Goal: Information Seeking & Learning: Learn about a topic

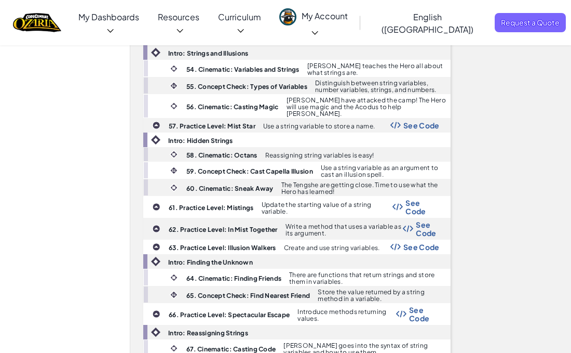
scroll to position [1451, 0]
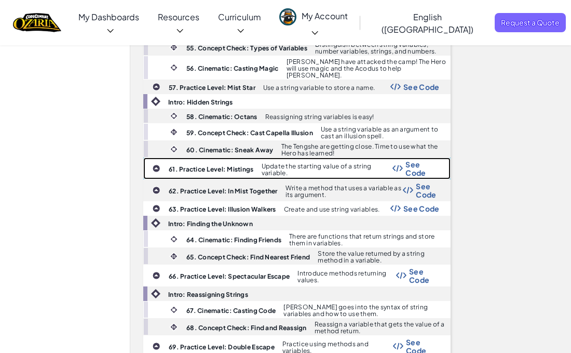
click at [200, 165] on b "61. Practice Level: Mistings" at bounding box center [211, 169] width 85 height 8
click at [416, 160] on span "See Code" at bounding box center [423, 168] width 34 height 17
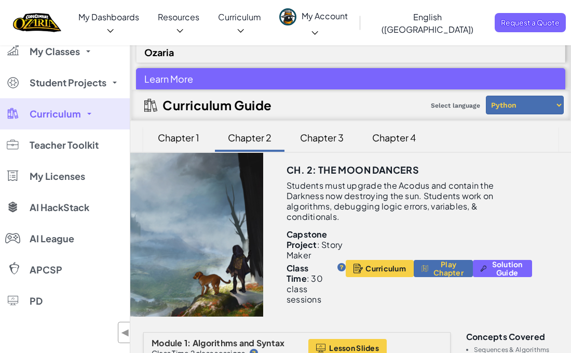
scroll to position [2, 0]
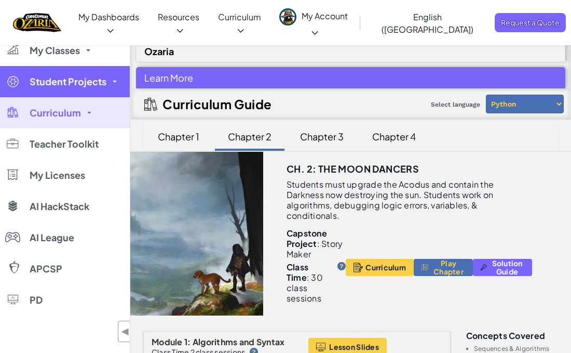
click at [60, 96] on link "Student Projects" at bounding box center [65, 81] width 130 height 31
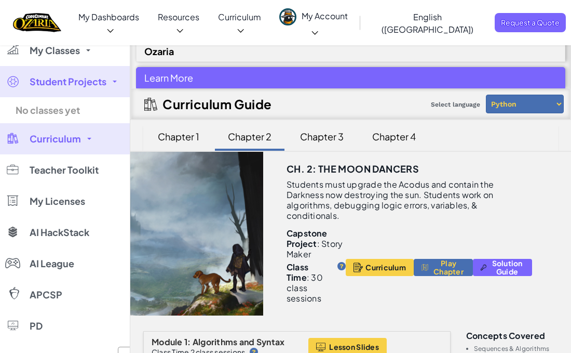
click at [56, 148] on link "Curriculum" at bounding box center [65, 138] width 130 height 31
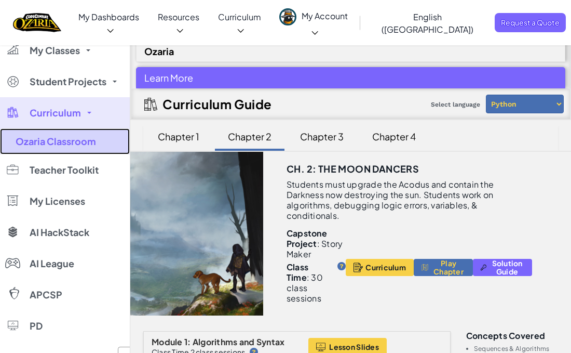
click at [56, 147] on link "Ozaria Classroom" at bounding box center [65, 141] width 130 height 26
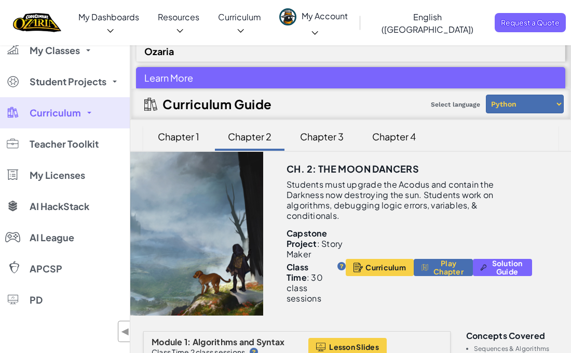
click at [58, 122] on link "Curriculum" at bounding box center [65, 112] width 130 height 31
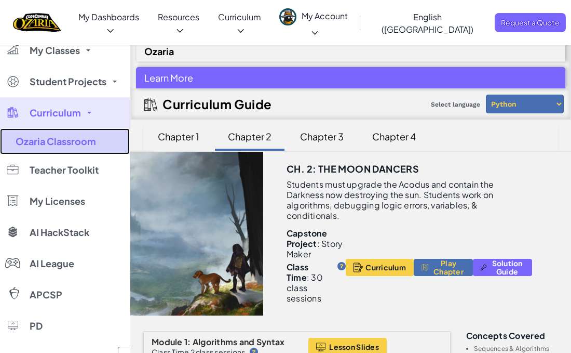
click at [52, 151] on link "Ozaria Classroom" at bounding box center [65, 141] width 130 height 26
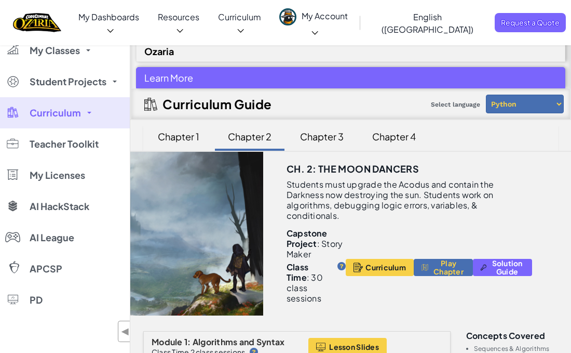
click at [57, 108] on span "Curriculum" at bounding box center [55, 112] width 51 height 9
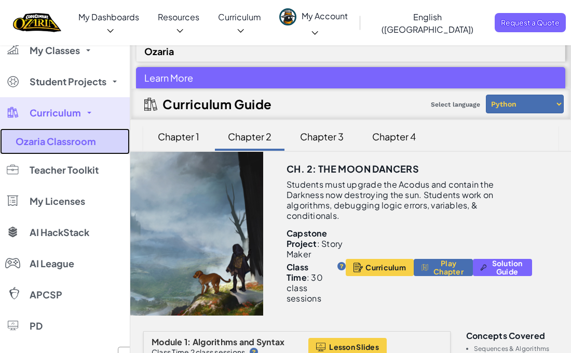
click at [42, 145] on link "Ozaria Classroom" at bounding box center [65, 141] width 130 height 26
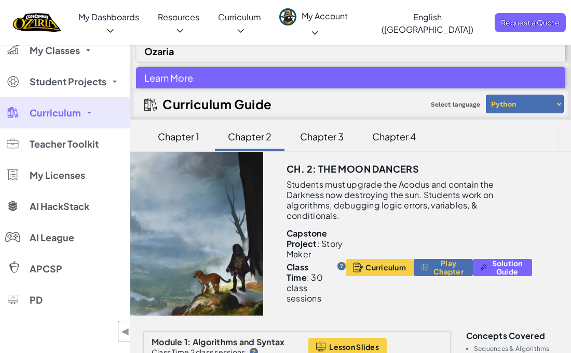
click at [29, 121] on link "Curriculum" at bounding box center [65, 112] width 130 height 31
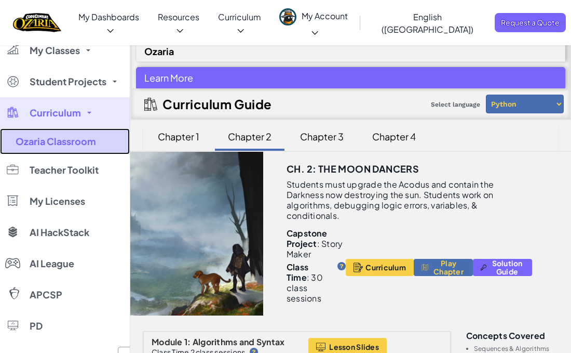
click at [35, 145] on link "Ozaria Classroom" at bounding box center [65, 141] width 130 height 26
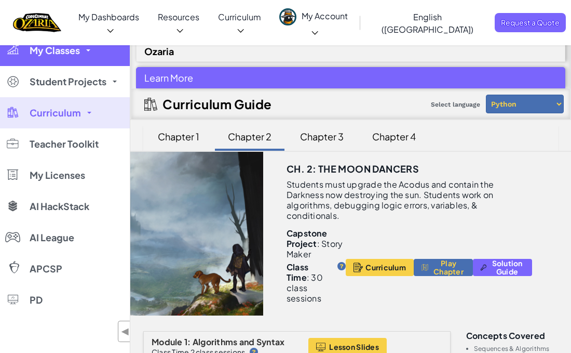
click at [65, 62] on link "My Classes" at bounding box center [65, 50] width 130 height 31
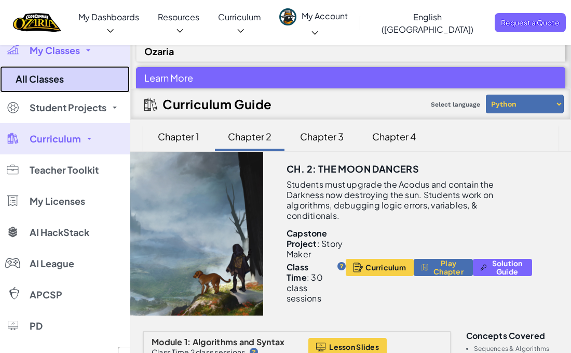
click at [55, 78] on link "All Classes" at bounding box center [65, 79] width 130 height 26
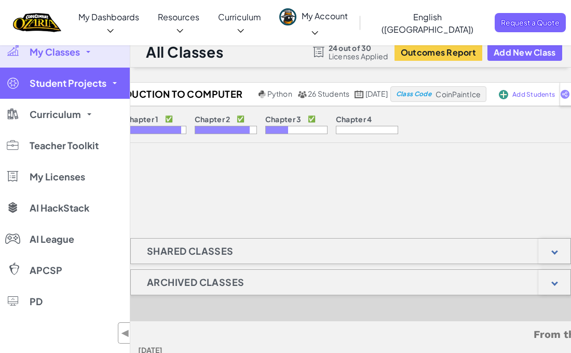
click at [72, 92] on link "Student Projects" at bounding box center [65, 83] width 130 height 31
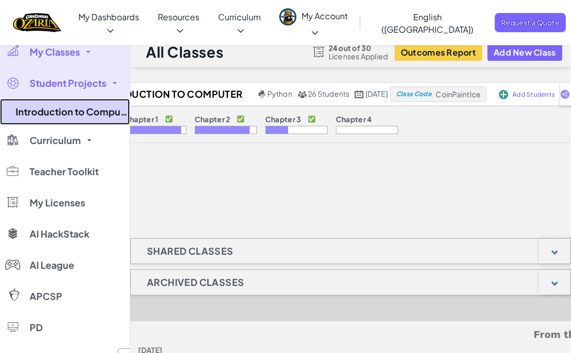
click at [64, 113] on link "Introduction to Computer Science 25-26" at bounding box center [65, 112] width 130 height 26
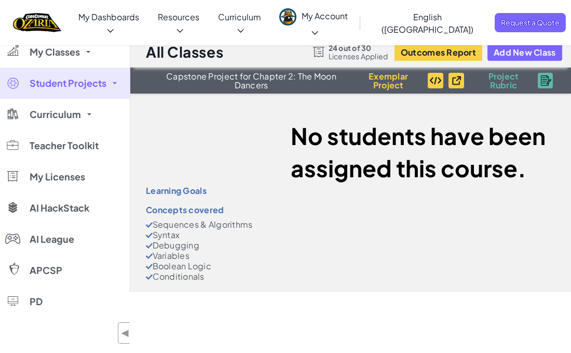
select select "5d8a57abe8919b28d5113af1"
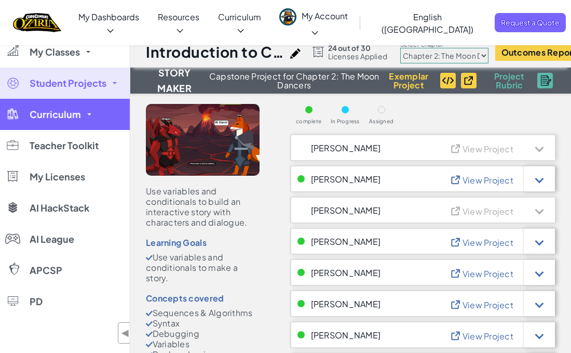
click at [52, 106] on link "Curriculum" at bounding box center [65, 114] width 130 height 31
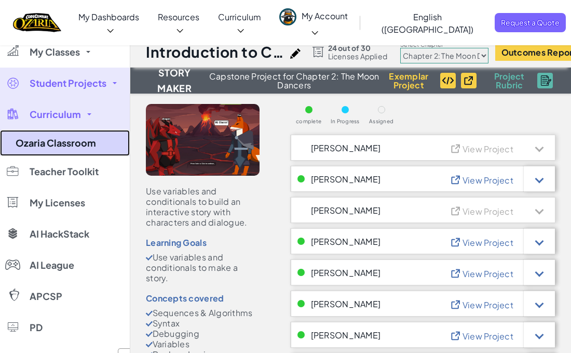
click at [53, 141] on link "Ozaria Classroom" at bounding box center [65, 143] width 130 height 26
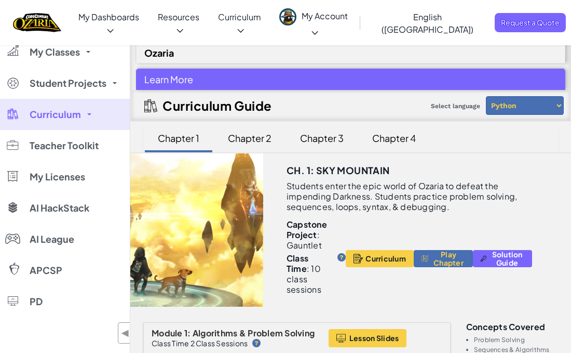
click at [271, 141] on div "Chapter 2" at bounding box center [250, 138] width 64 height 24
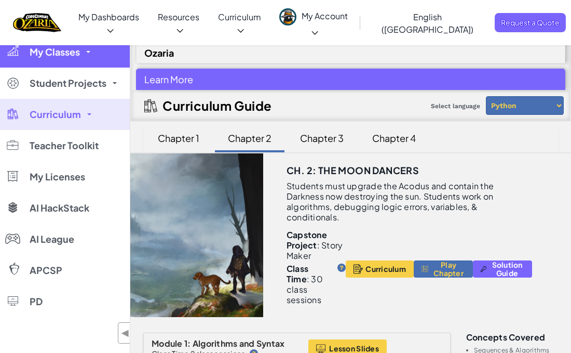
click at [79, 45] on link "My Classes" at bounding box center [65, 51] width 130 height 31
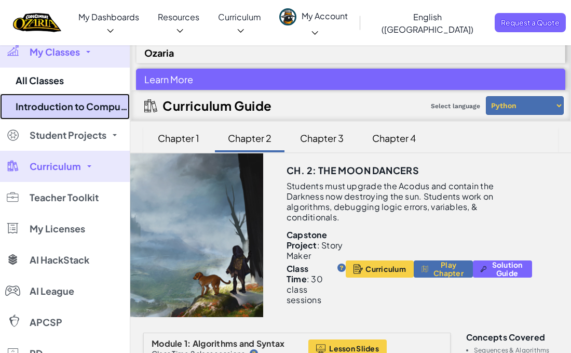
click at [53, 101] on link "Introduction to Computer Science 25-26" at bounding box center [65, 106] width 130 height 26
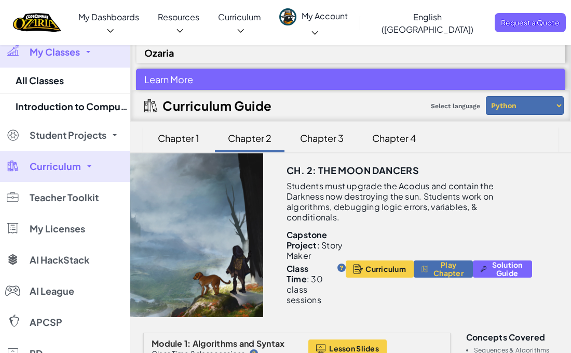
select select "5d8a57abe8919b28d5113af1"
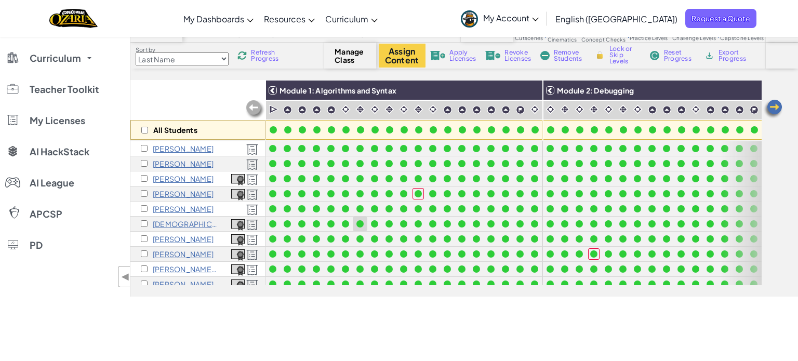
scroll to position [57, 0]
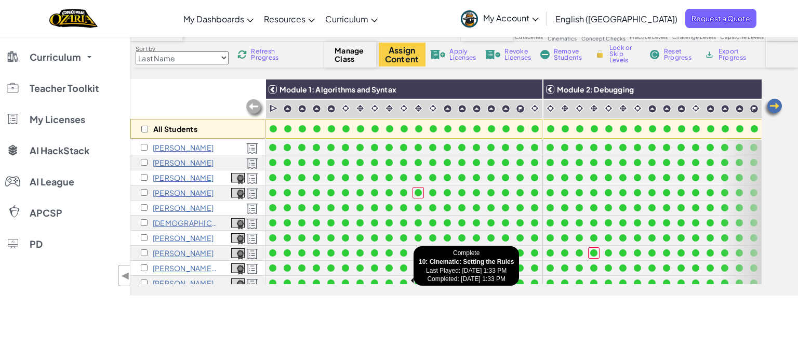
drag, startPoint x: 254, startPoint y: 282, endPoint x: 404, endPoint y: 277, distance: 149.7
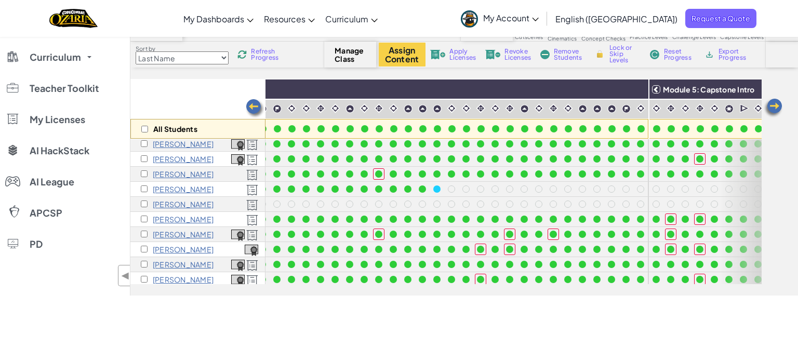
scroll to position [169, 1206]
click at [180, 207] on p "[PERSON_NAME]" at bounding box center [183, 204] width 61 height 8
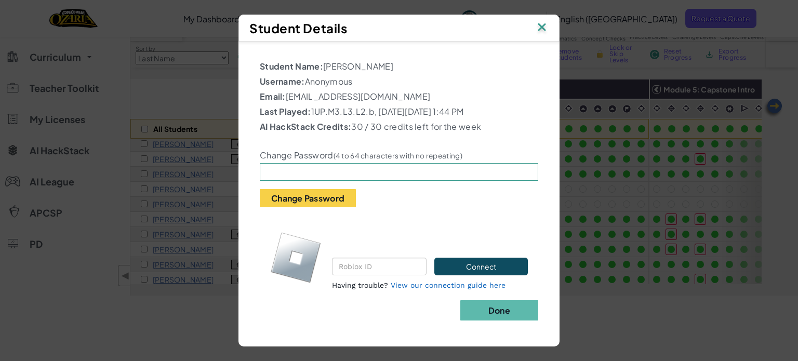
click at [539, 32] on img at bounding box center [542, 28] width 14 height 16
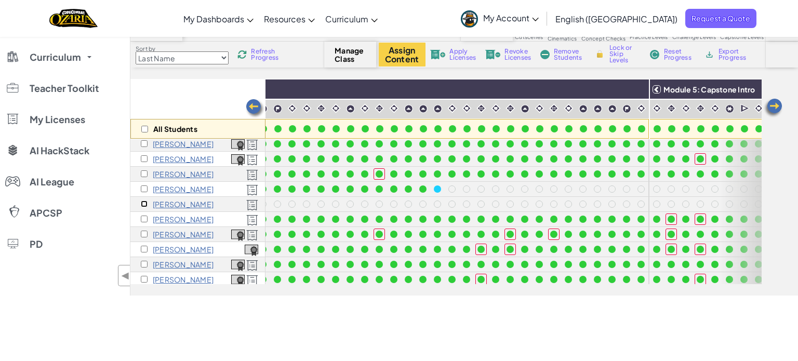
click at [145, 202] on input "checkbox" at bounding box center [144, 203] width 7 height 7
checkbox input "true"
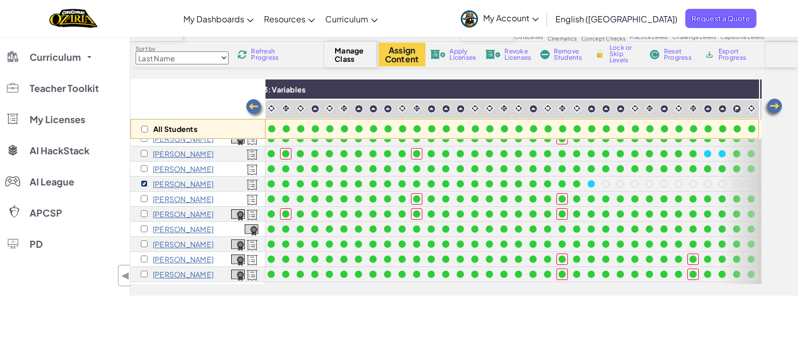
scroll to position [190, 556]
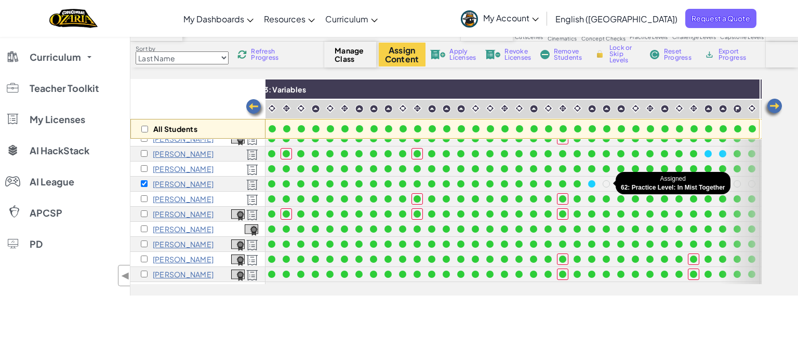
click at [571, 184] on div at bounding box center [606, 183] width 7 height 7
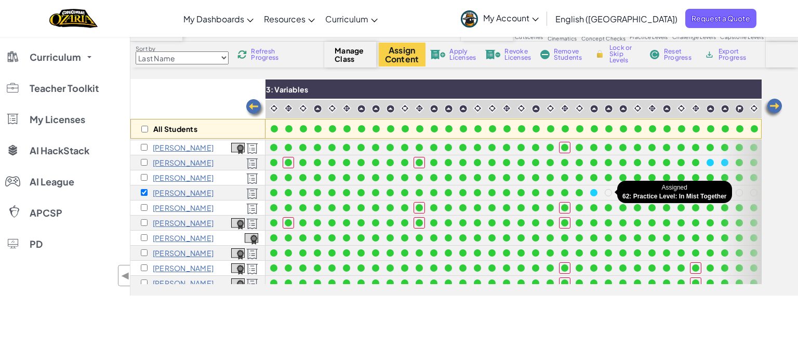
scroll to position [181, 553]
click at [571, 57] on span "Lock or Skip Levels" at bounding box center [624, 54] width 31 height 19
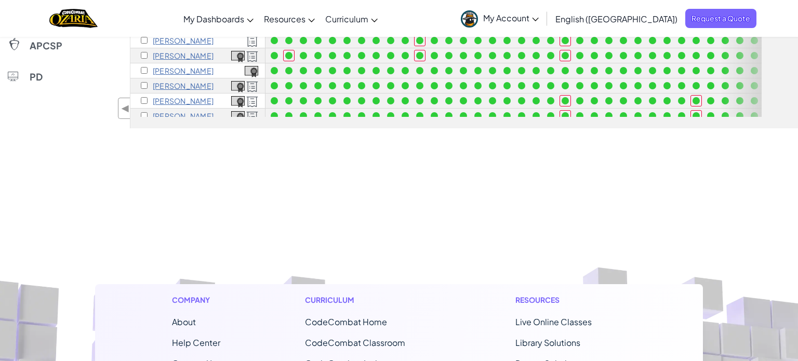
scroll to position [0, 0]
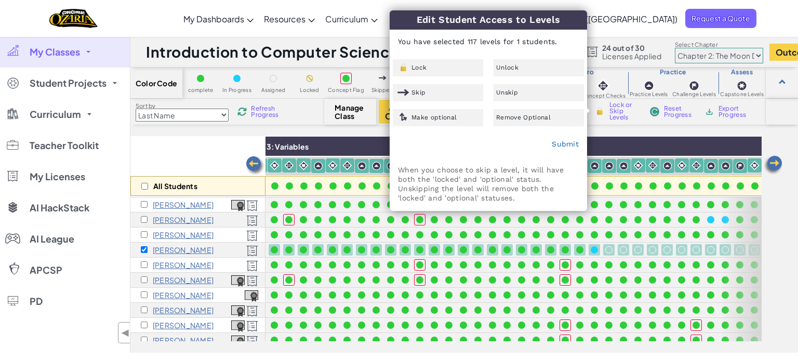
click at [571, 14] on div "Toggle navigation My Dashboards Ozaria Teacher Dashboard CodeCombat Teacher Das…" at bounding box center [398, 18] width 803 height 37
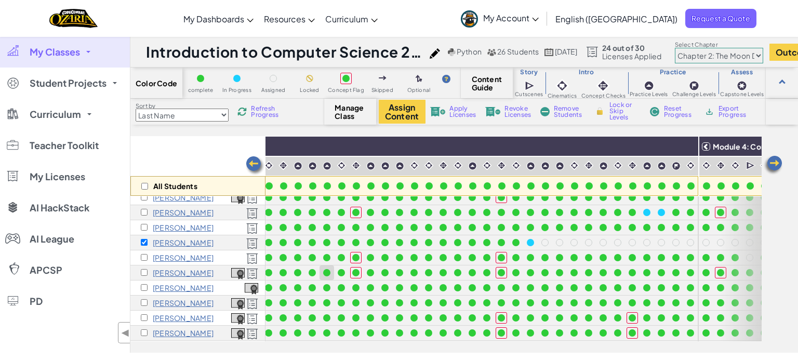
scroll to position [189, 618]
click at [571, 114] on span "Lock or Skip Levels" at bounding box center [624, 111] width 31 height 19
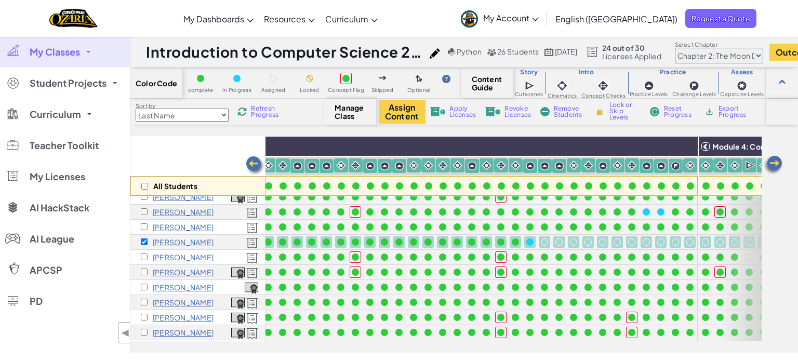
click at [571, 114] on span "Lock or Skip Levels" at bounding box center [624, 111] width 31 height 19
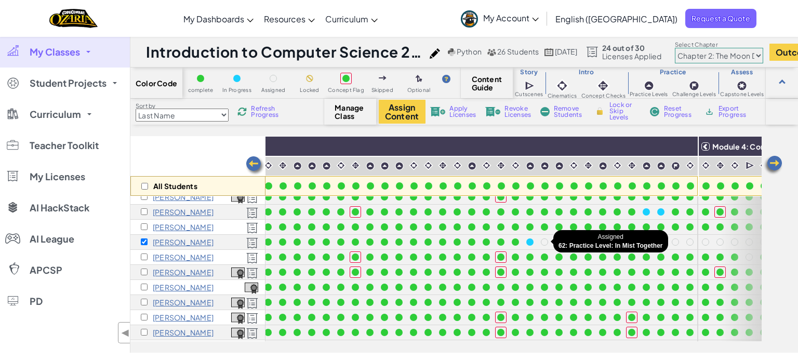
click at [541, 243] on div at bounding box center [544, 241] width 7 height 7
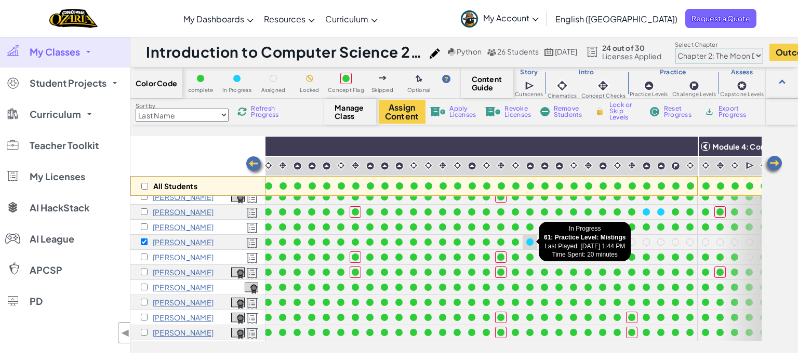
click at [527, 241] on div at bounding box center [529, 241] width 7 height 7
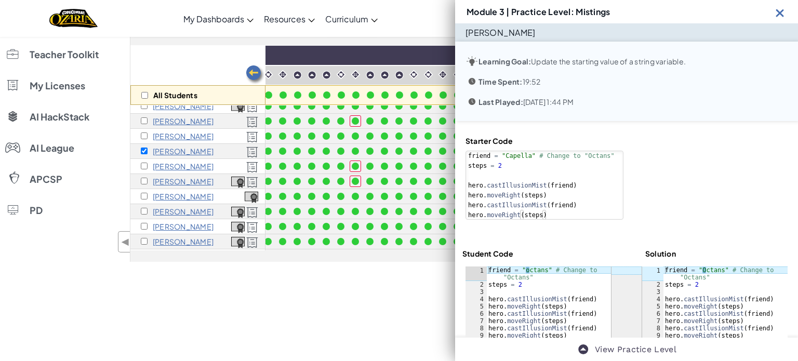
scroll to position [25, 0]
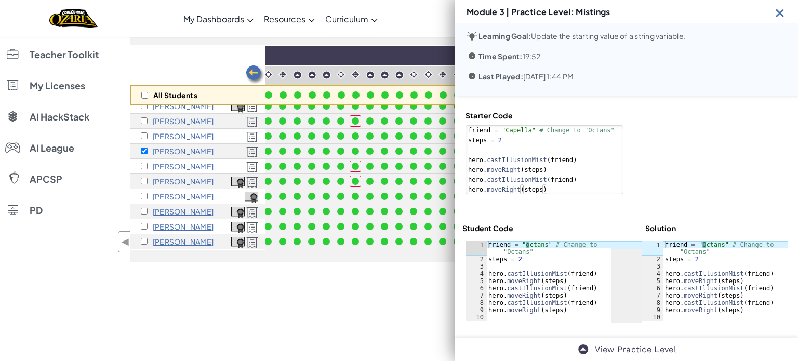
click at [571, 18] on img at bounding box center [779, 12] width 13 height 13
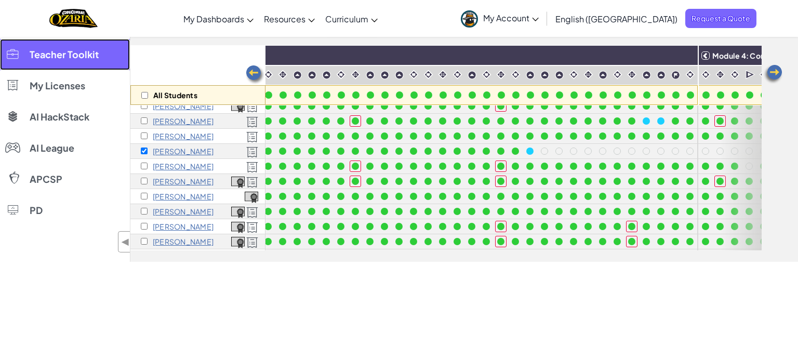
click at [97, 52] on span "Teacher Toolkit" at bounding box center [64, 54] width 69 height 9
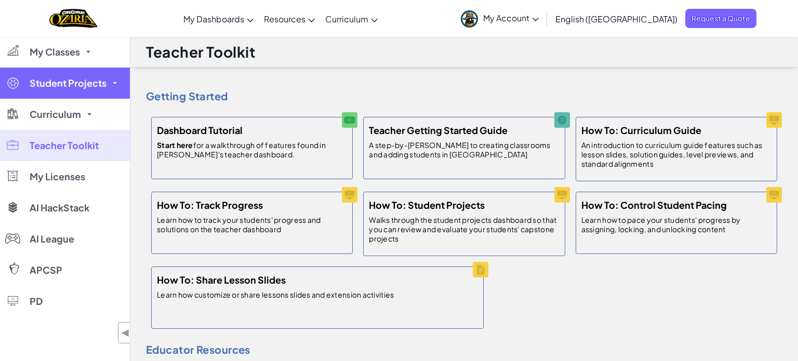
click at [76, 82] on span "Student Projects" at bounding box center [68, 82] width 77 height 9
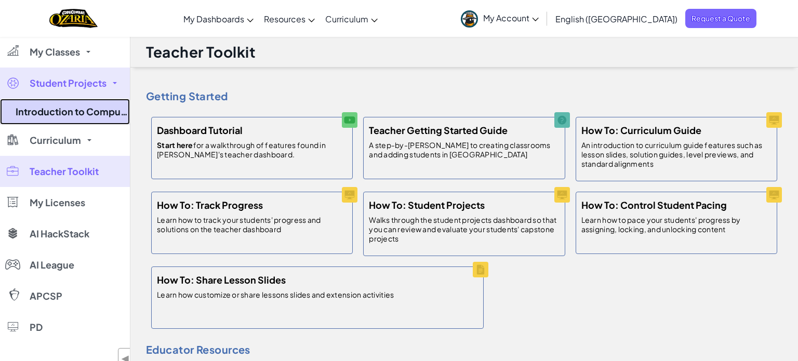
click at [67, 106] on link "Introduction to Computer Science 25-26" at bounding box center [65, 112] width 130 height 26
select select "5d8a57abe8919b28d5113af1"
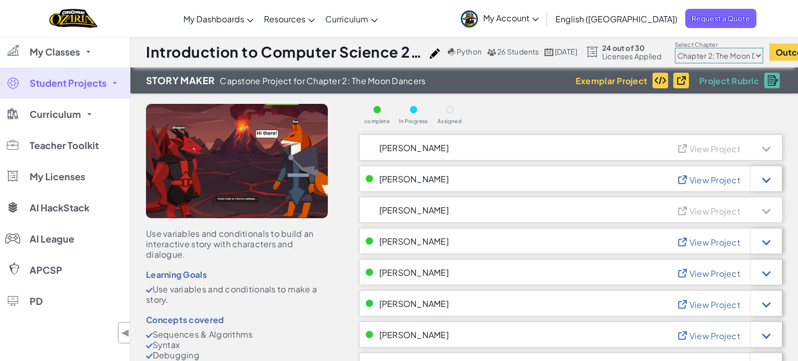
click at [71, 91] on link "Student Projects" at bounding box center [65, 83] width 130 height 31
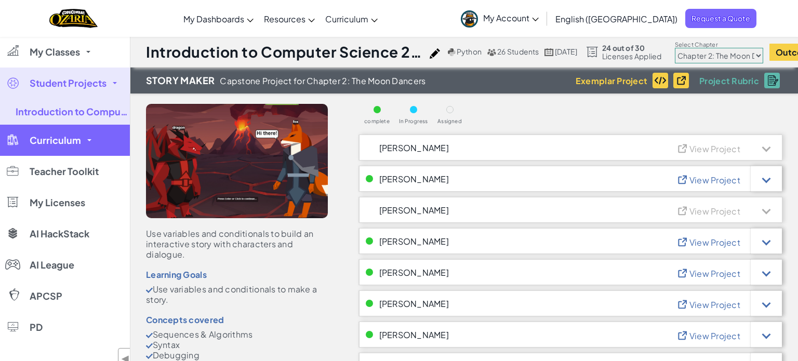
click at [53, 137] on span "Curriculum" at bounding box center [55, 140] width 51 height 9
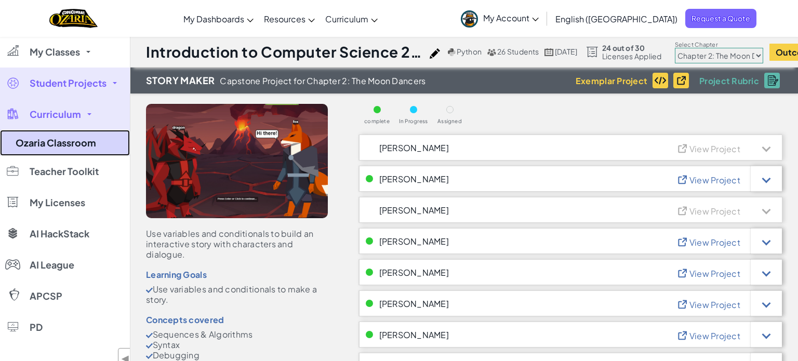
click at [53, 147] on link "Ozaria Classroom" at bounding box center [65, 143] width 130 height 26
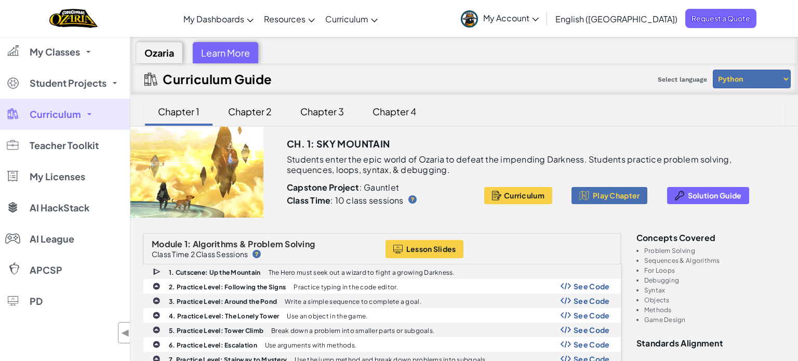
click at [245, 114] on div "Chapter 2" at bounding box center [250, 111] width 64 height 24
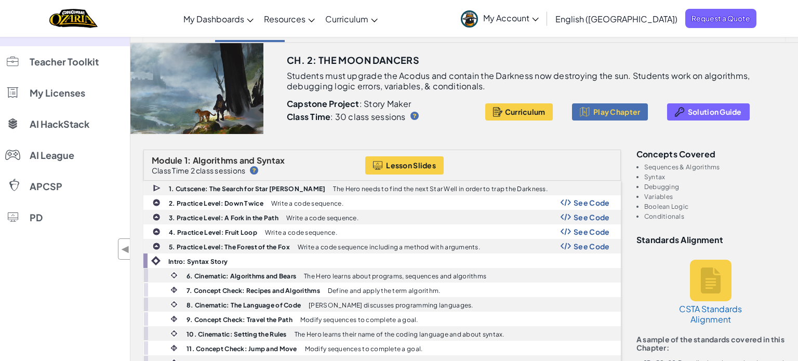
scroll to position [84, 0]
click at [505, 167] on div "Lesson Slides" at bounding box center [488, 165] width 247 height 18
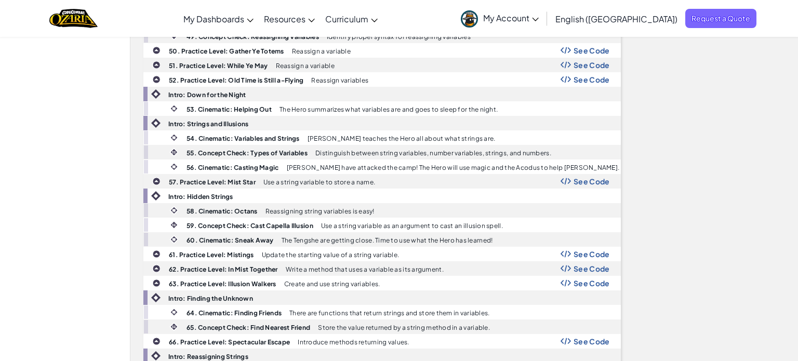
scroll to position [1142, 0]
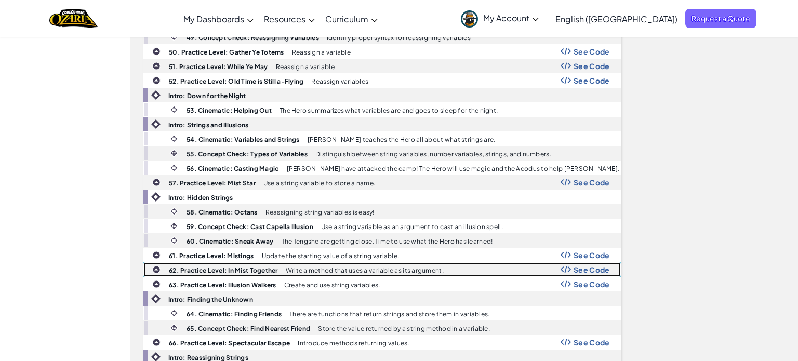
click at [414, 267] on p "Write a method that uses a variable as its argument." at bounding box center [365, 270] width 158 height 7
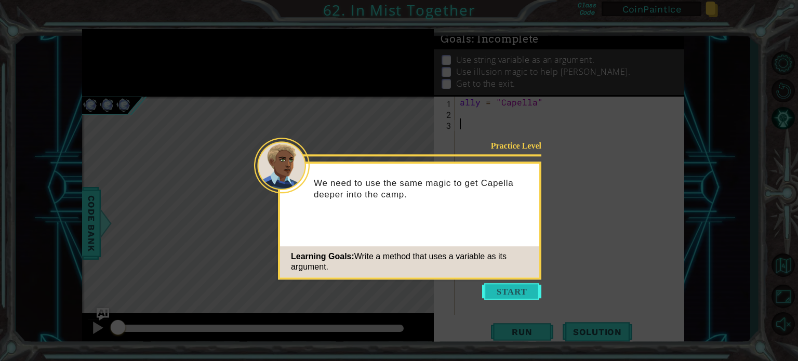
click at [514, 290] on button "Start" at bounding box center [511, 291] width 59 height 17
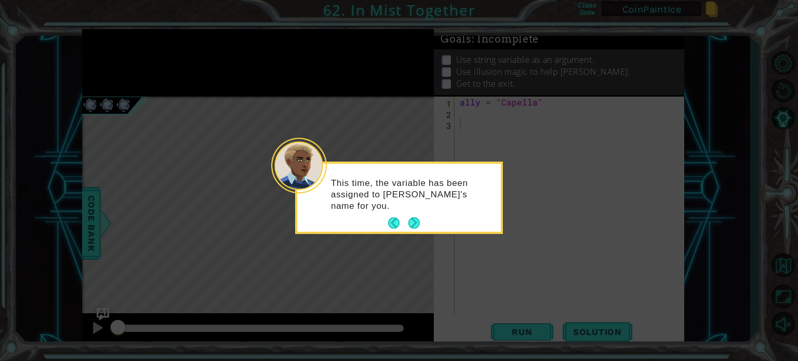
click at [436, 217] on div "This time, the variable has been assigned to [PERSON_NAME]'s name for you." at bounding box center [399, 200] width 204 height 64
click at [408, 221] on button "Next" at bounding box center [414, 223] width 12 height 12
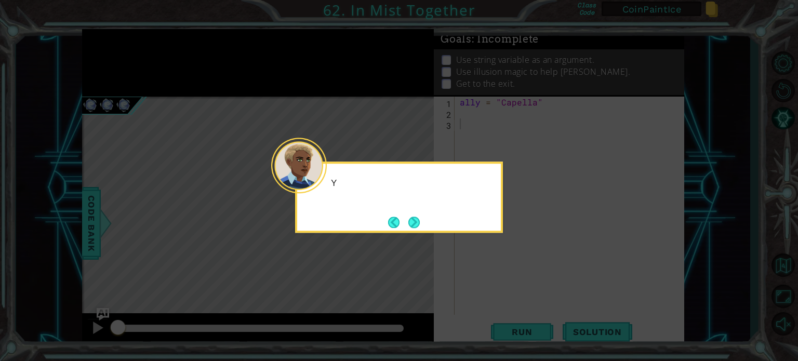
click at [408, 221] on button "Next" at bounding box center [413, 222] width 11 height 11
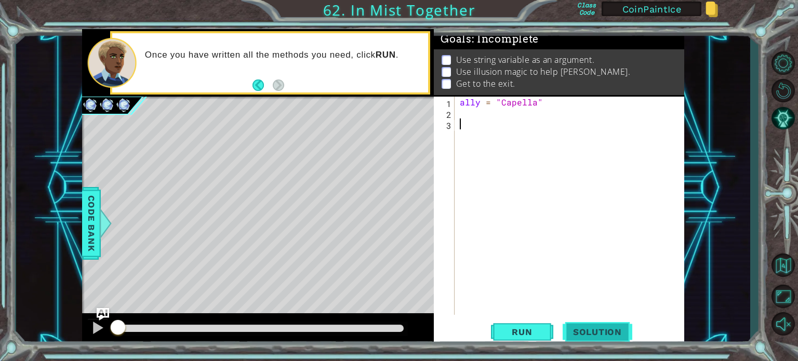
click at [574, 335] on span "Solution" at bounding box center [598, 332] width 70 height 10
